Goal: Task Accomplishment & Management: Use online tool/utility

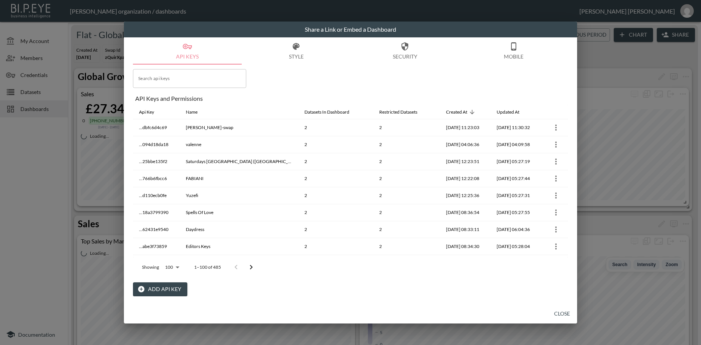
click at [156, 288] on button "Add API Key" at bounding box center [160, 289] width 54 height 14
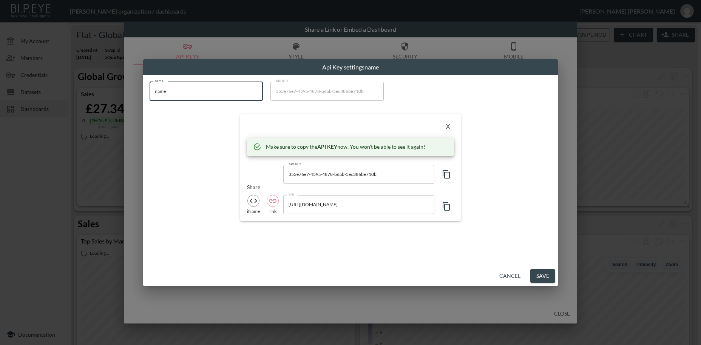
drag, startPoint x: 179, startPoint y: 94, endPoint x: 139, endPoint y: 91, distance: 39.4
click at [150, 91] on input "name" at bounding box center [206, 91] width 113 height 19
paste input "[PERSON_NAME]"
type input "[PERSON_NAME]"
click at [448, 176] on icon "button" at bounding box center [446, 174] width 9 height 9
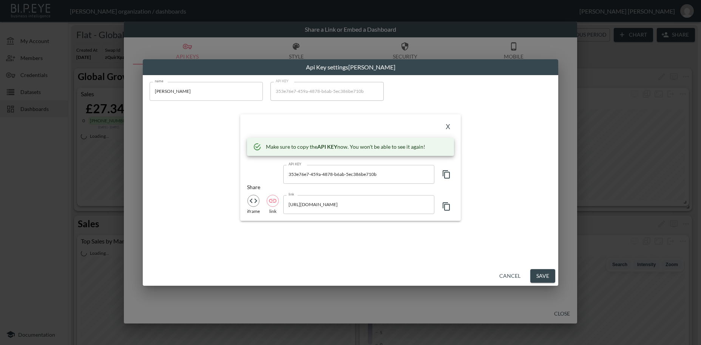
click at [448, 176] on icon "button" at bounding box center [446, 174] width 9 height 9
click at [446, 126] on button "X" at bounding box center [448, 127] width 12 height 12
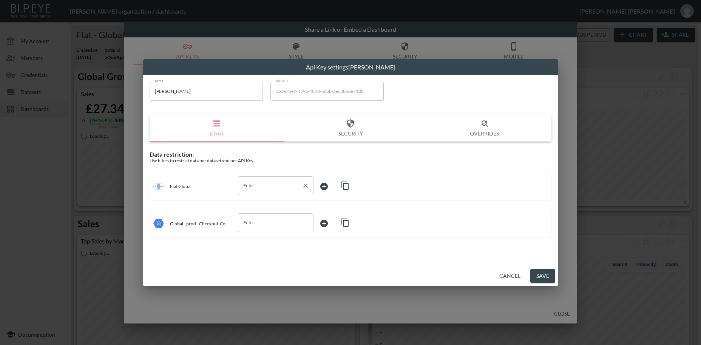
click at [257, 185] on input "Filter" at bounding box center [269, 186] width 57 height 12
type input "swap"
click at [281, 188] on input "swap" at bounding box center [269, 186] width 57 height 12
click at [503, 273] on button "Cancel" at bounding box center [509, 276] width 27 height 14
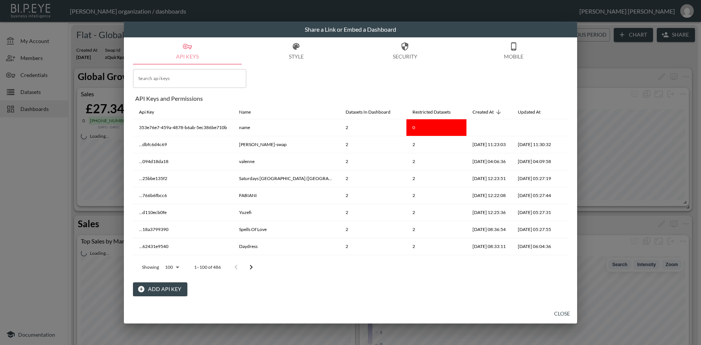
click at [558, 314] on button "Close" at bounding box center [562, 314] width 24 height 14
